Goal: Transaction & Acquisition: Purchase product/service

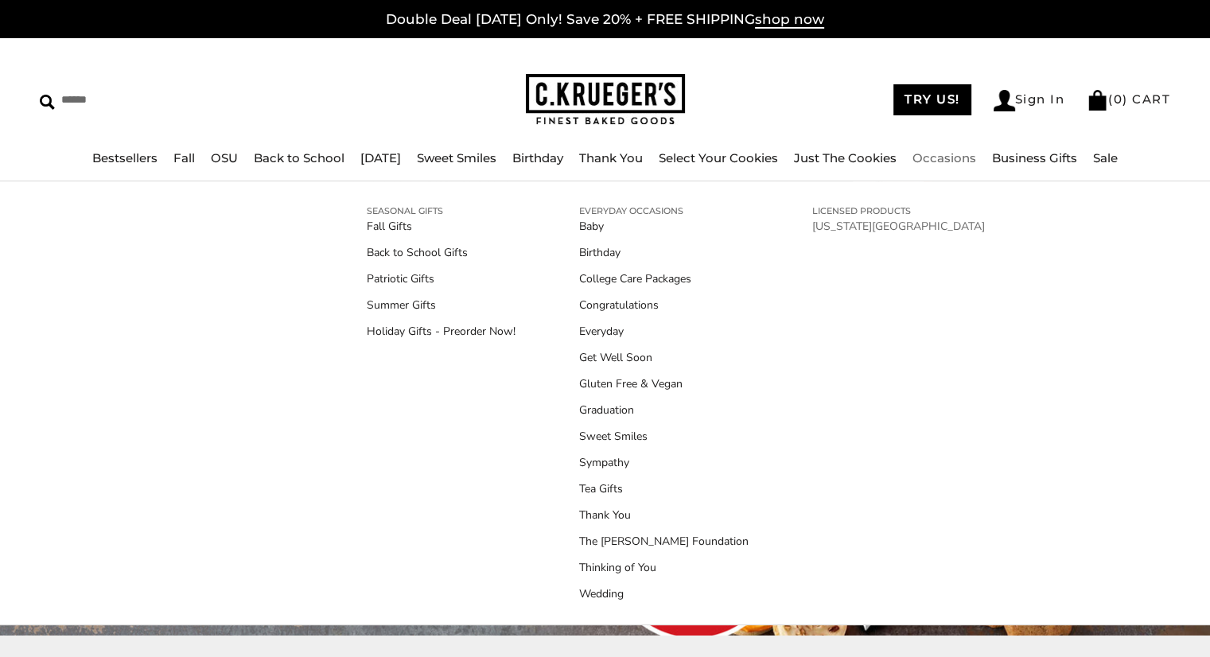
click at [826, 227] on link "[US_STATE][GEOGRAPHIC_DATA]" at bounding box center [898, 226] width 173 height 17
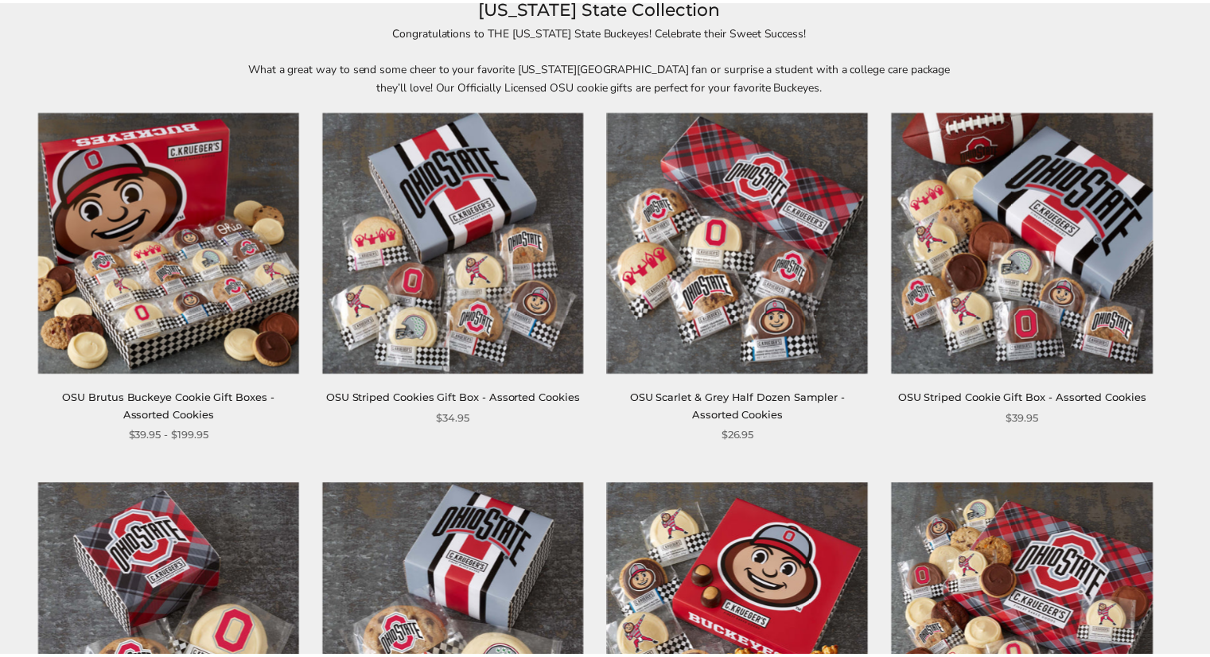
scroll to position [239, 0]
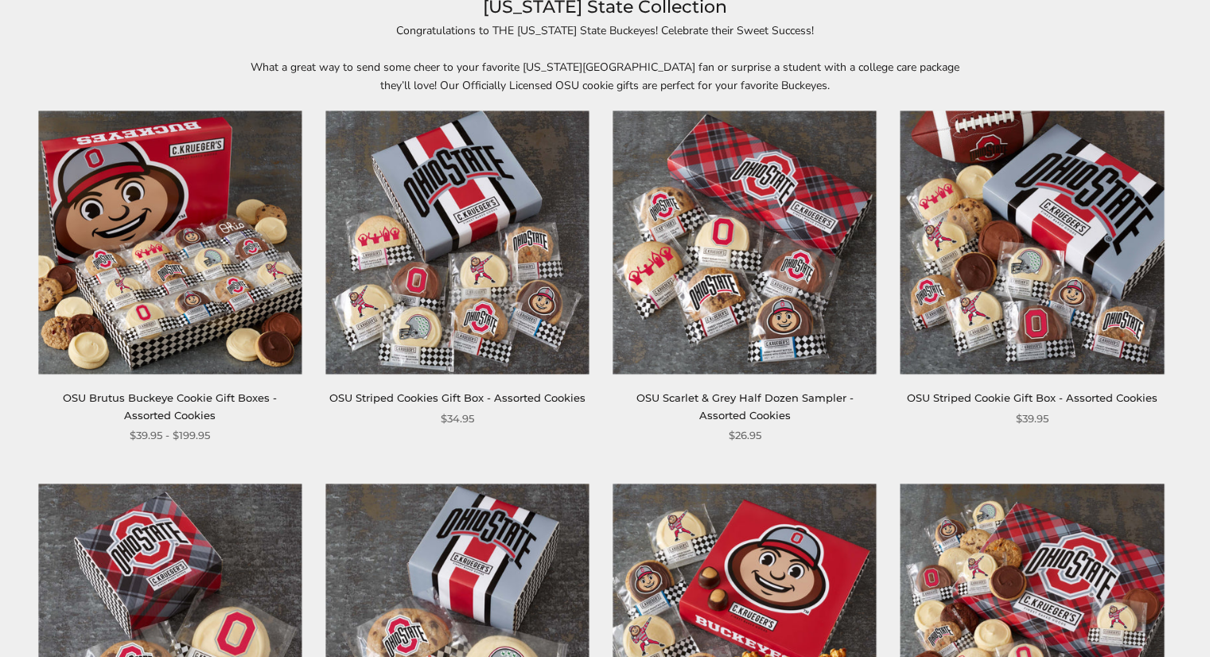
click at [225, 242] on img at bounding box center [169, 242] width 263 height 263
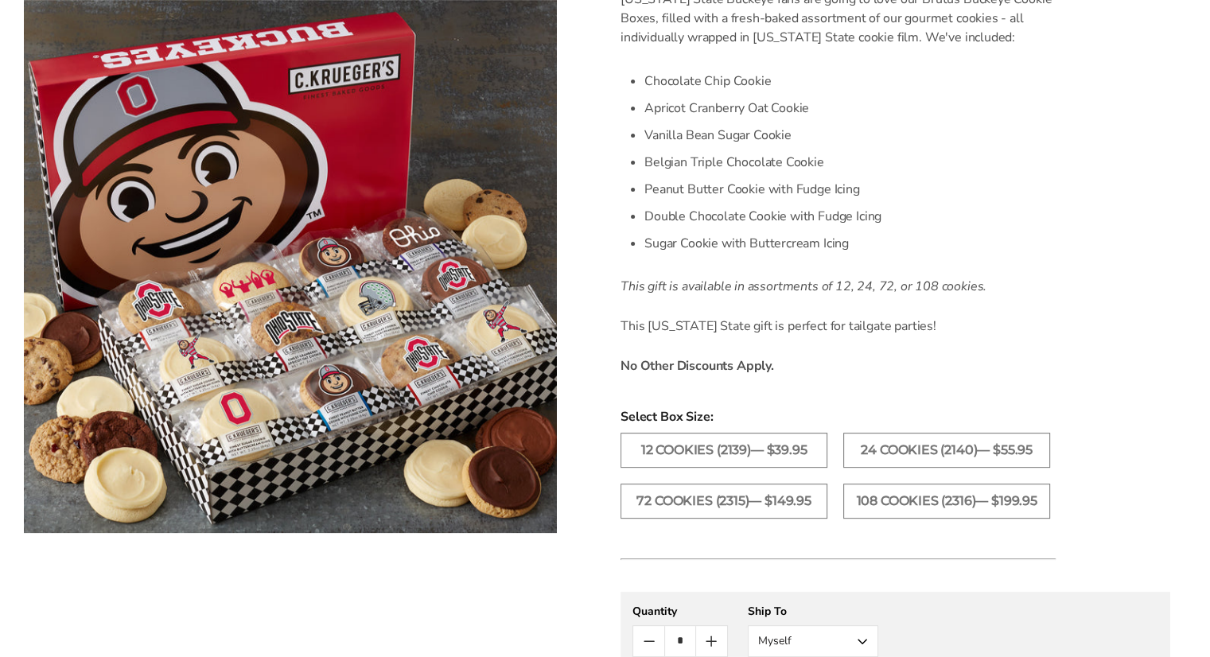
scroll to position [477, 0]
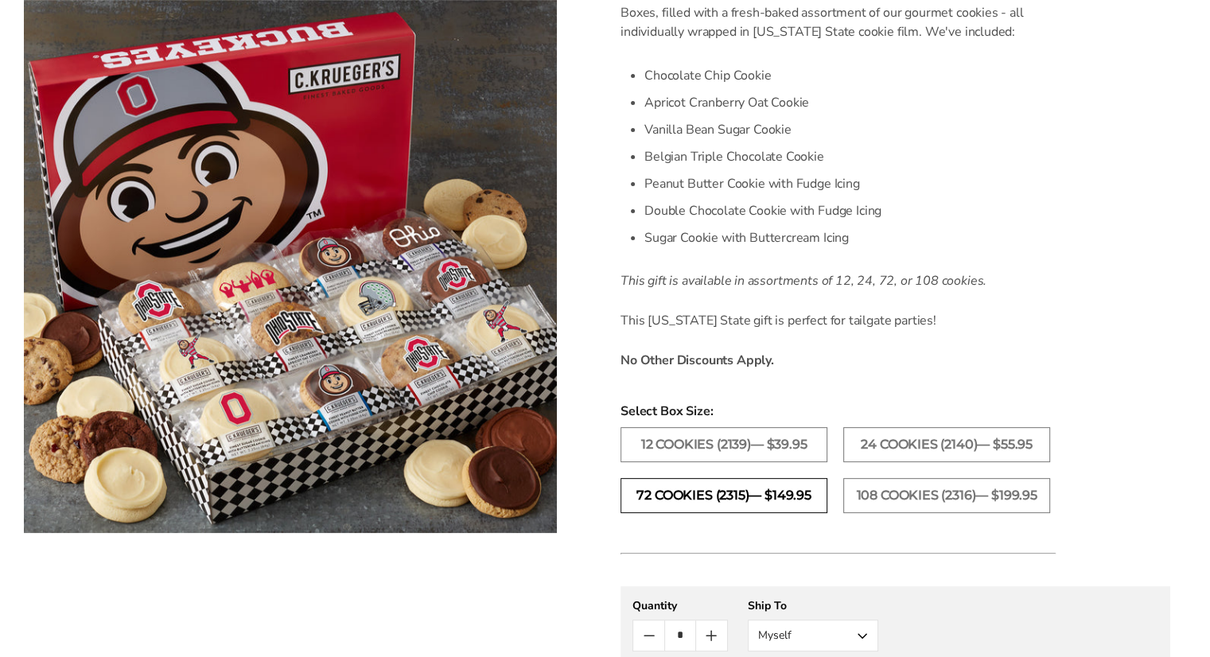
click at [753, 494] on label "72 Cookies (2315)— $149.95" at bounding box center [723, 495] width 207 height 35
drag, startPoint x: 879, startPoint y: 496, endPoint x: 844, endPoint y: 529, distance: 47.8
click at [880, 496] on label "108 Cookies (2316)— $199.95" at bounding box center [946, 495] width 207 height 35
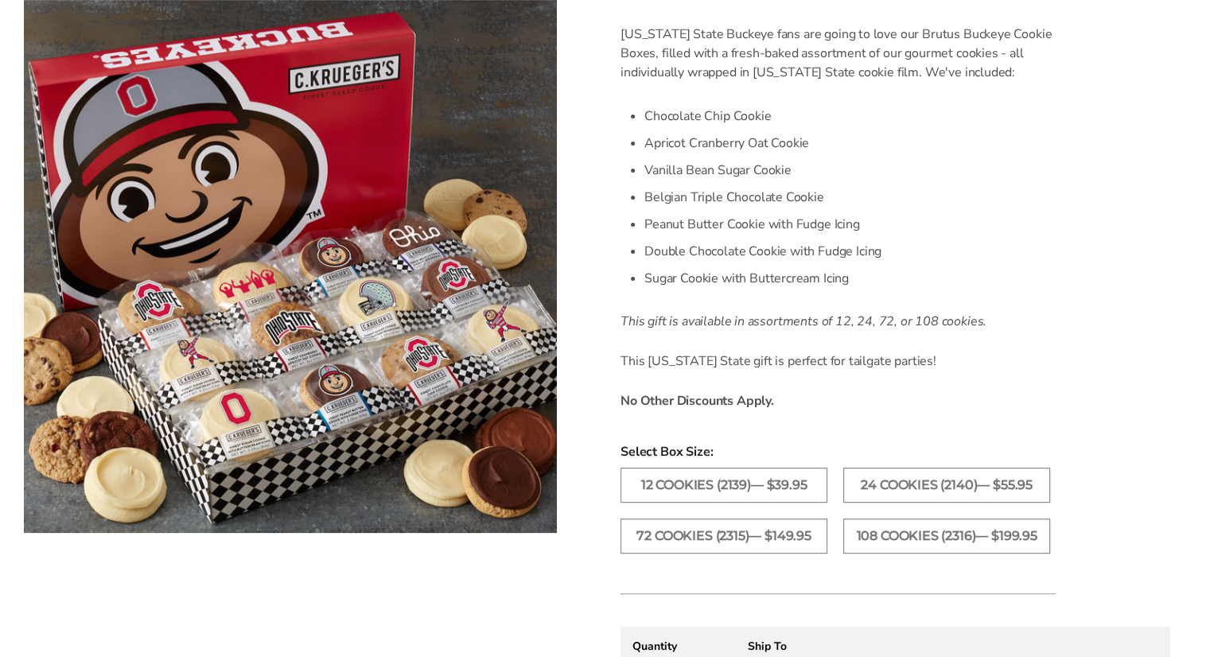
scroll to position [398, 0]
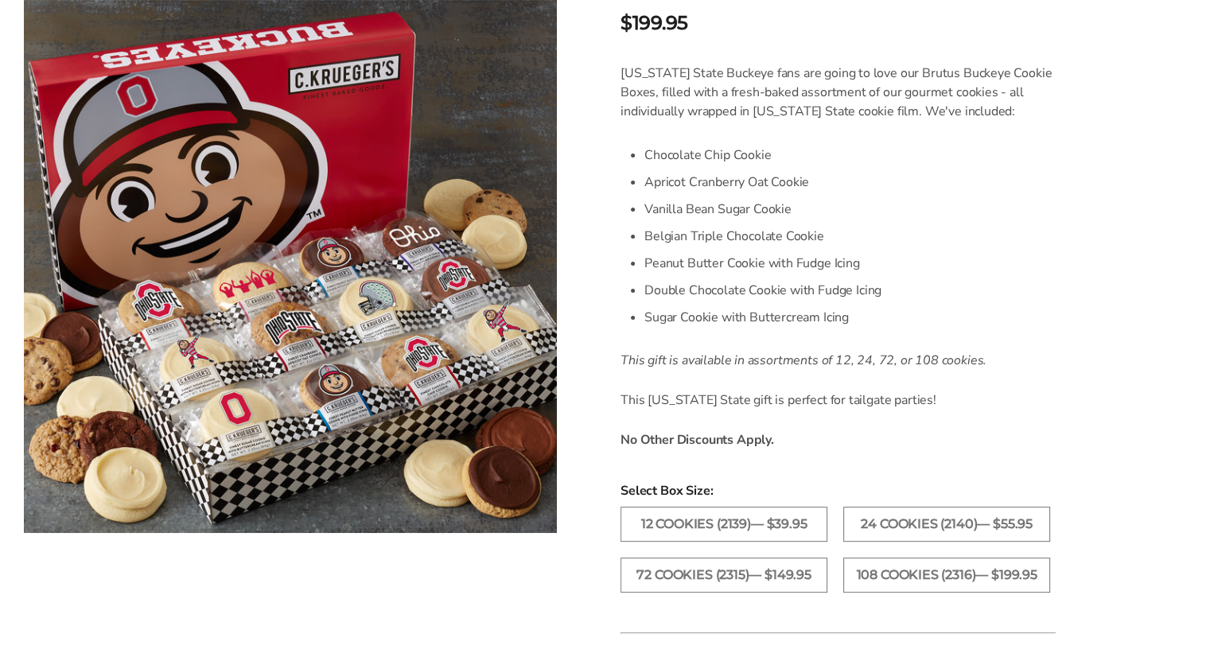
click at [1009, 421] on div "Ohio State Buckeye fans are going to love our Brutus Buckeye Cookie Boxes, fill…" at bounding box center [837, 256] width 435 height 385
click at [1056, 381] on form "C.KRUEGER'S OSU Brutus Buckeye Cookie Gift Boxes - Assorted Cookies SKU: 2316 $…" at bounding box center [895, 447] width 550 height 1186
click at [1013, 412] on div "Ohio State Buckeye fans are going to love our Brutus Buckeye Cookie Boxes, fill…" at bounding box center [837, 256] width 435 height 385
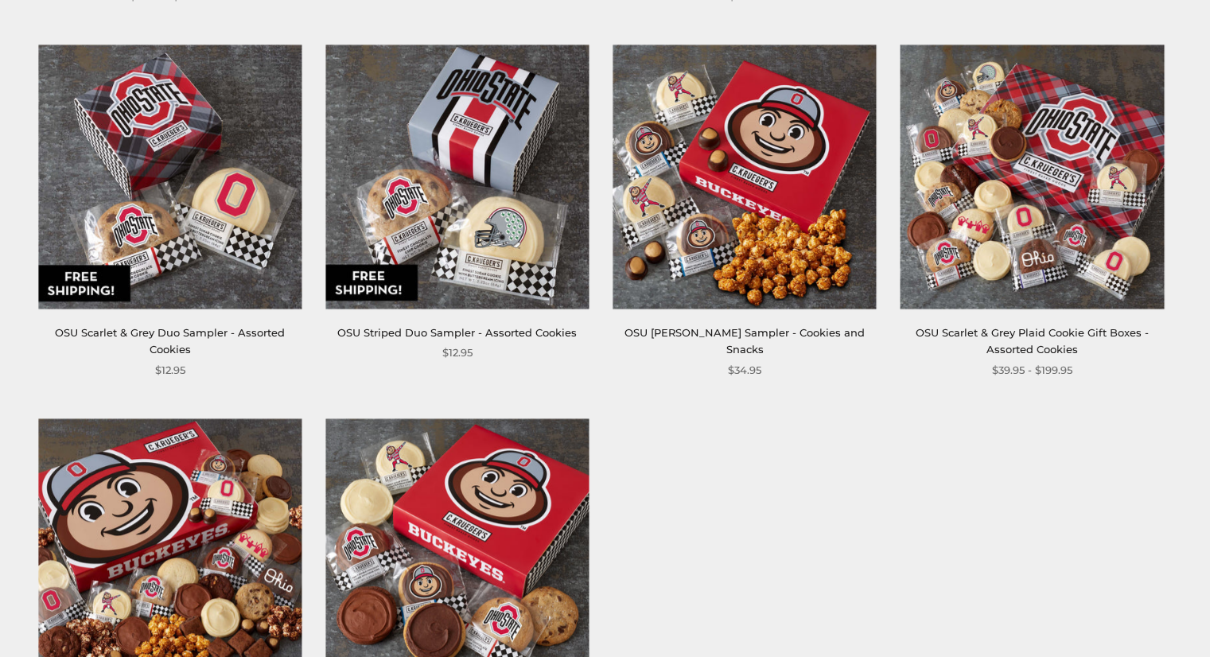
scroll to position [875, 0]
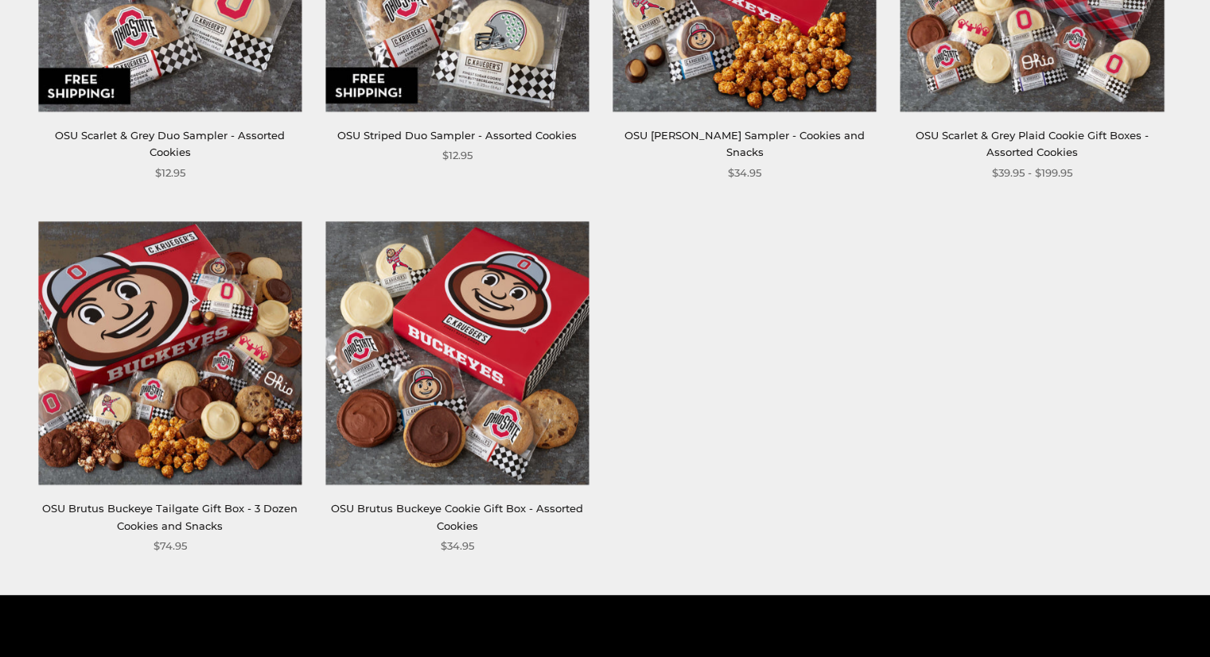
click at [183, 416] on img at bounding box center [169, 352] width 263 height 263
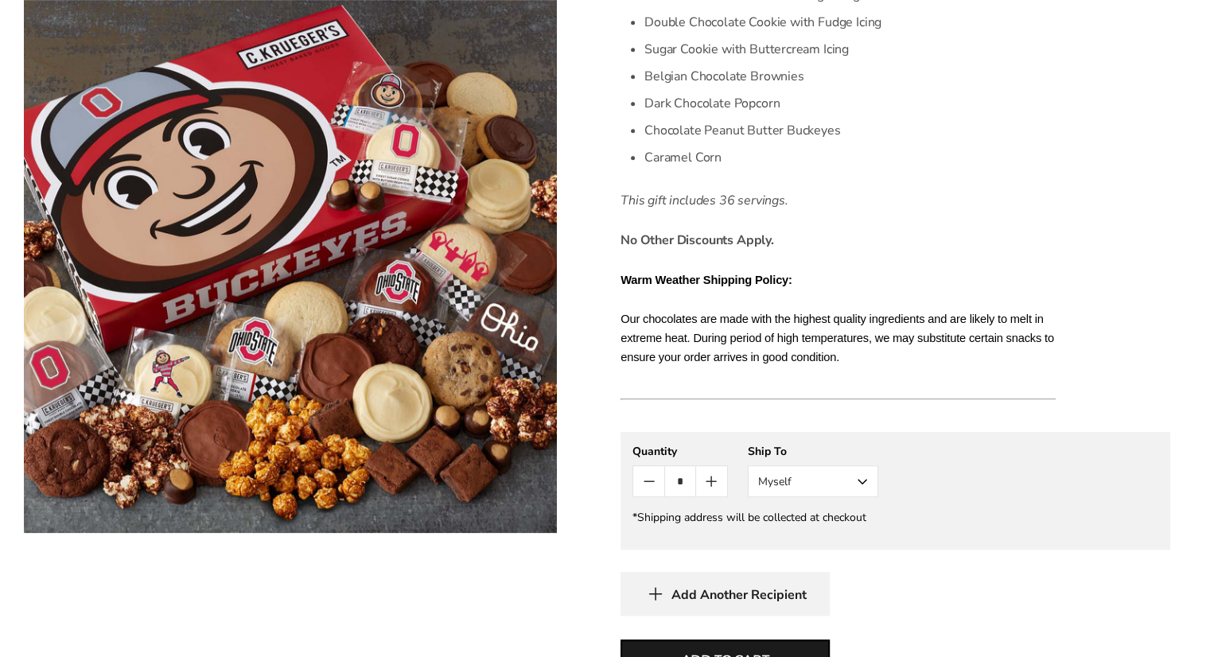
scroll to position [795, 0]
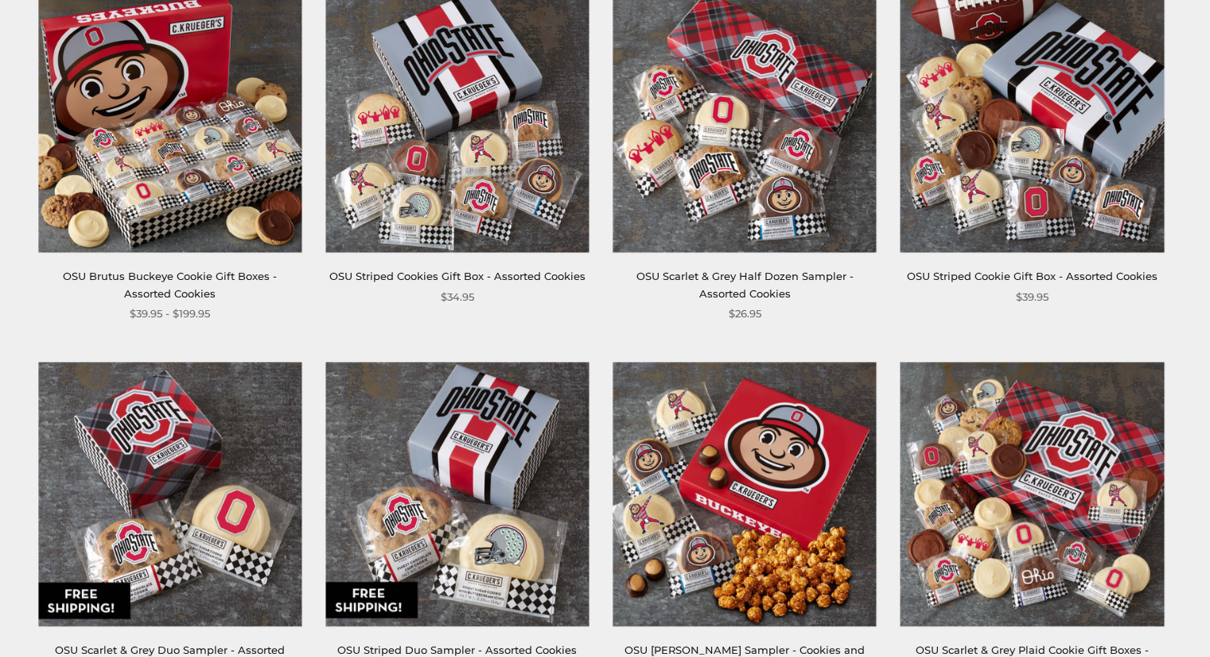
scroll to position [239, 0]
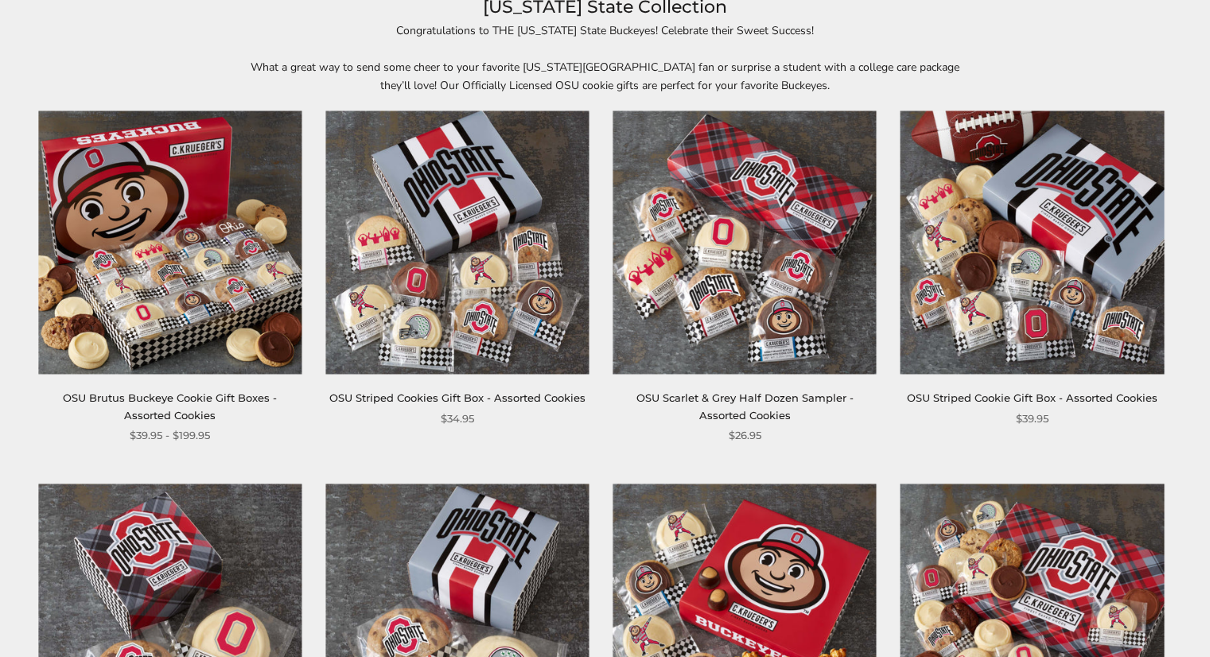
click at [210, 308] on img at bounding box center [169, 242] width 263 height 263
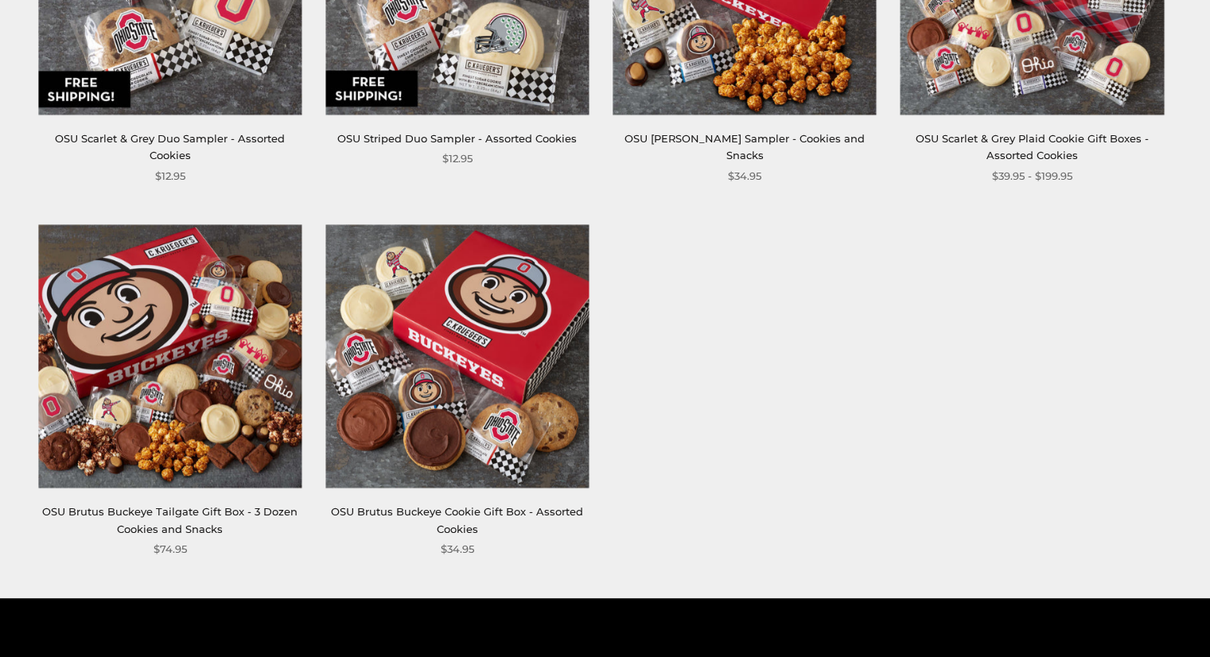
scroll to position [875, 0]
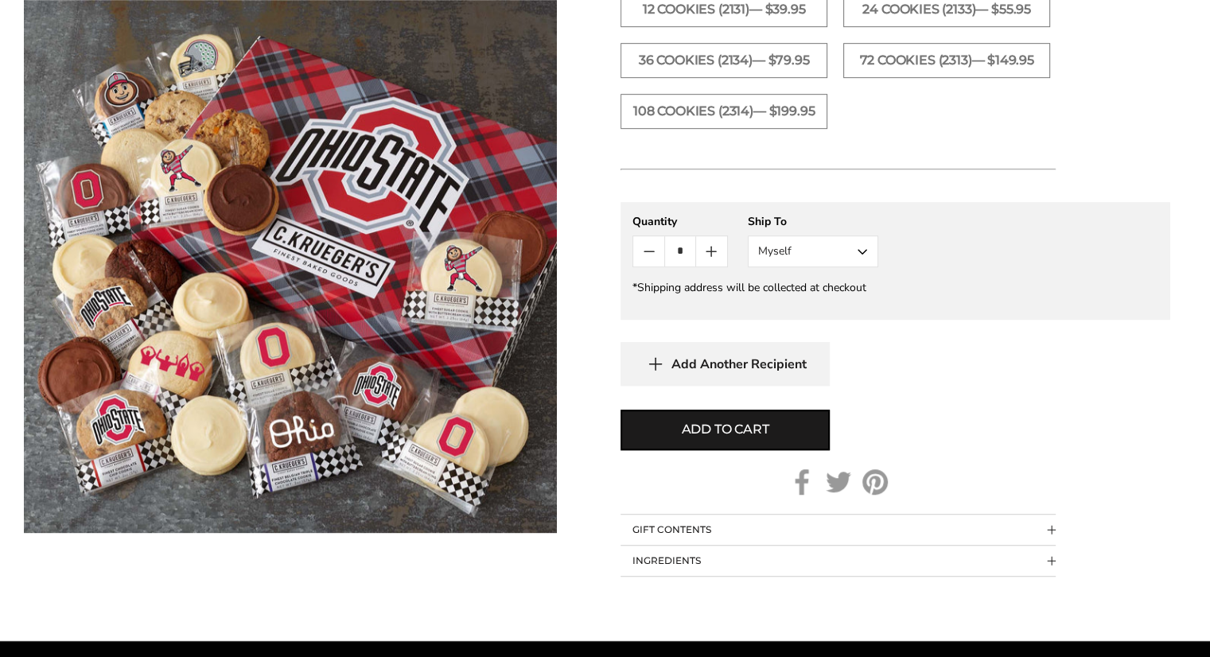
scroll to position [955, 0]
